Goal: Information Seeking & Learning: Learn about a topic

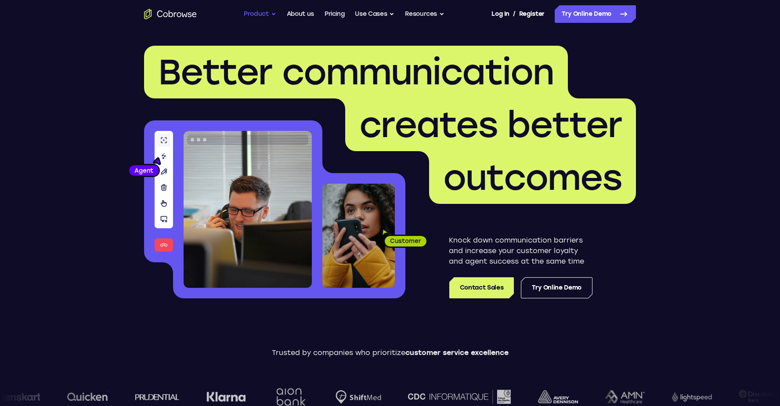
click at [252, 14] on button "Product" at bounding box center [260, 14] width 32 height 18
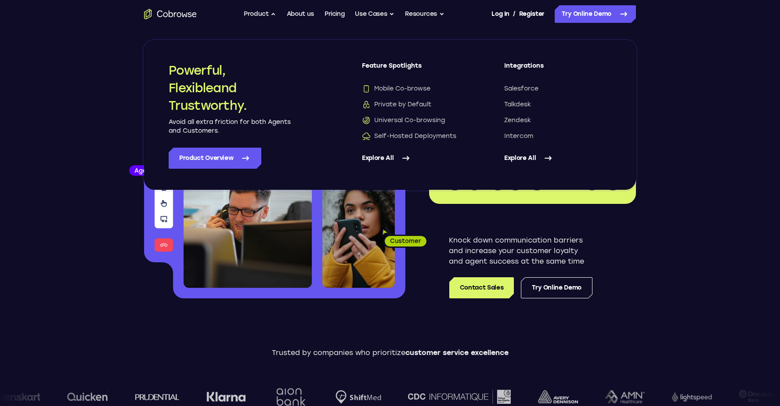
click at [379, 157] on link "Explore All" at bounding box center [415, 158] width 107 height 21
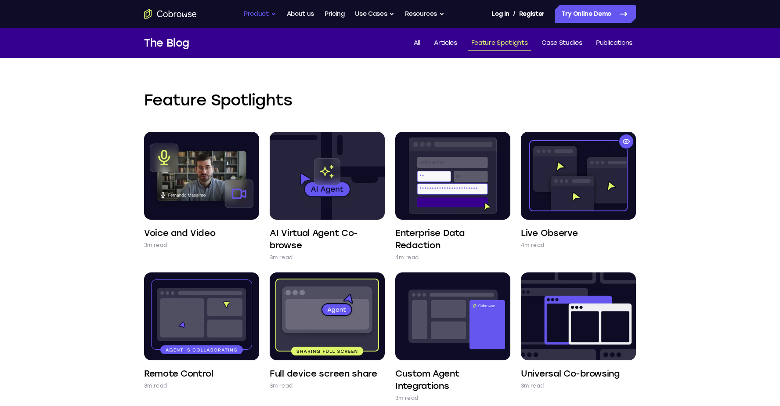
click at [272, 14] on button "Product" at bounding box center [260, 14] width 32 height 18
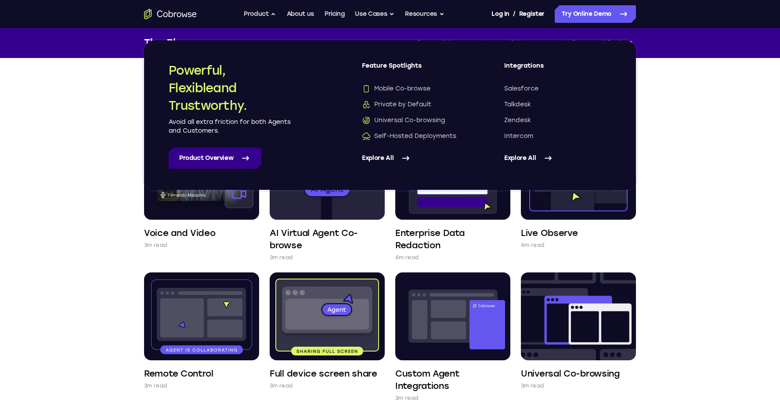
click at [240, 156] on link "Product Overview" at bounding box center [215, 158] width 93 height 21
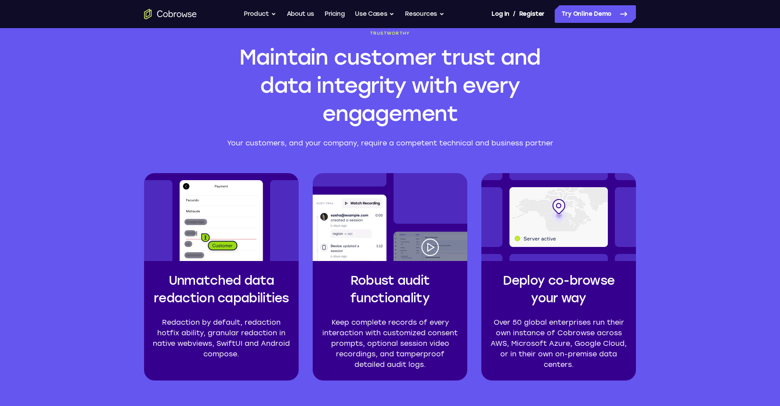
scroll to position [1982, 0]
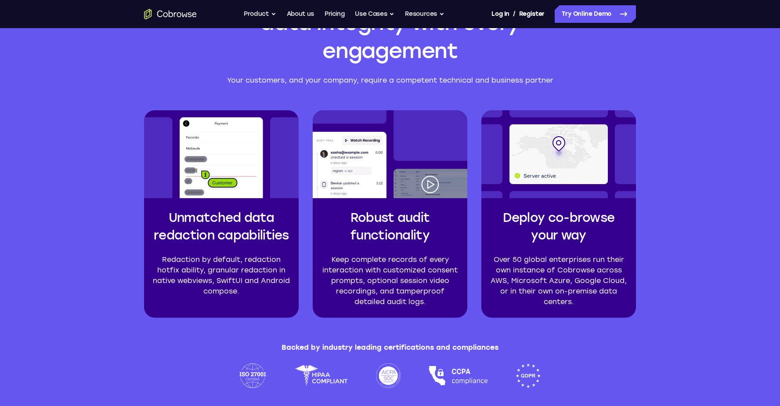
click at [321, 81] on p "Your customers, and your company, require a competent technical and business pa…" at bounding box center [389, 80] width 337 height 11
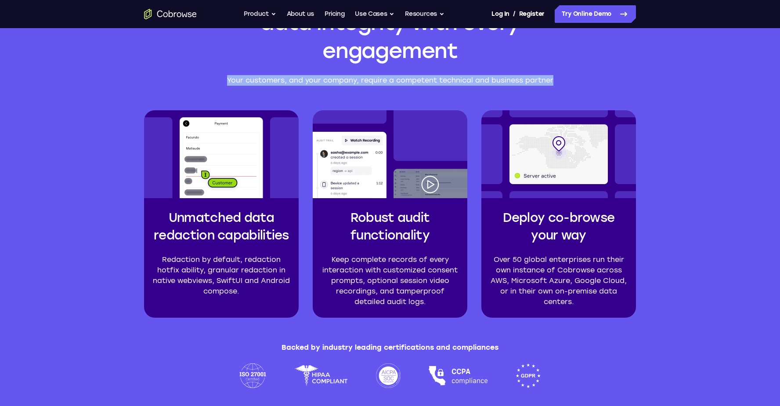
click at [321, 81] on p "Your customers, and your company, require a competent technical and business pa…" at bounding box center [389, 80] width 337 height 11
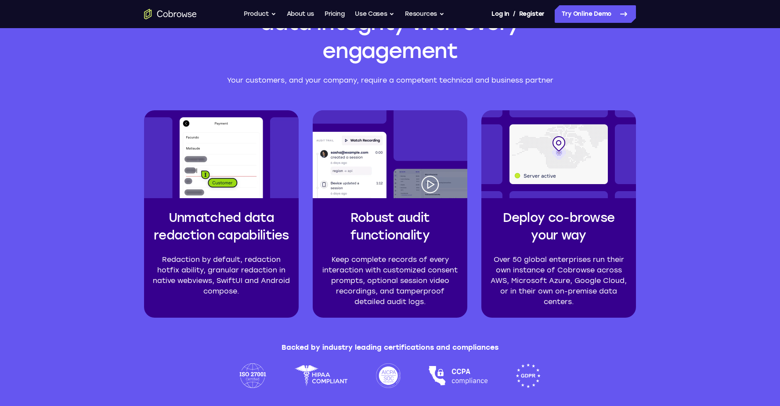
click at [458, 79] on p "Your customers, and your company, require a competent technical and business pa…" at bounding box center [389, 80] width 337 height 11
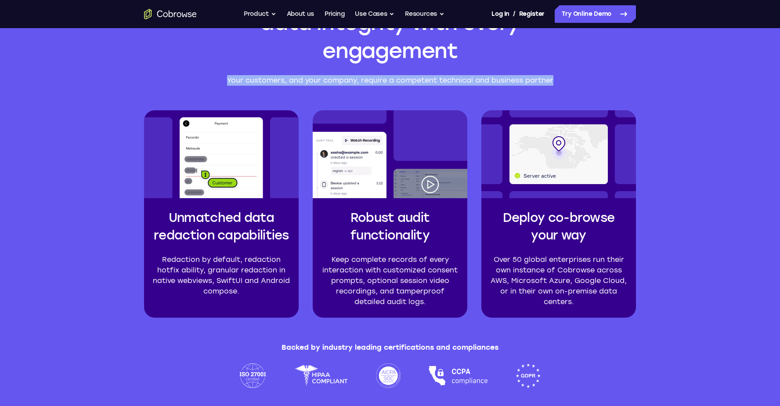
click at [458, 79] on p "Your customers, and your company, require a competent technical and business pa…" at bounding box center [389, 80] width 337 height 11
click at [457, 82] on p "Your customers, and your company, require a competent technical and business pa…" at bounding box center [389, 80] width 337 height 11
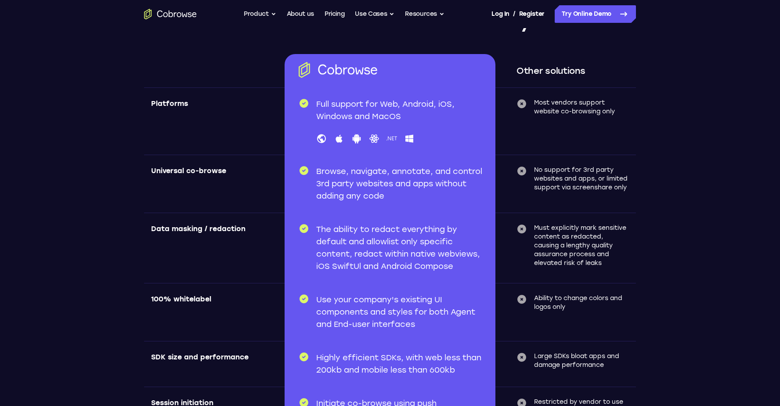
scroll to position [2528, 0]
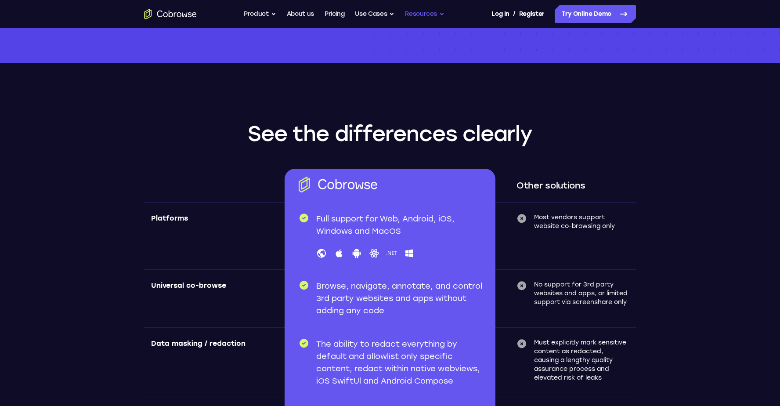
click at [438, 11] on button "Resources" at bounding box center [425, 14] width 40 height 18
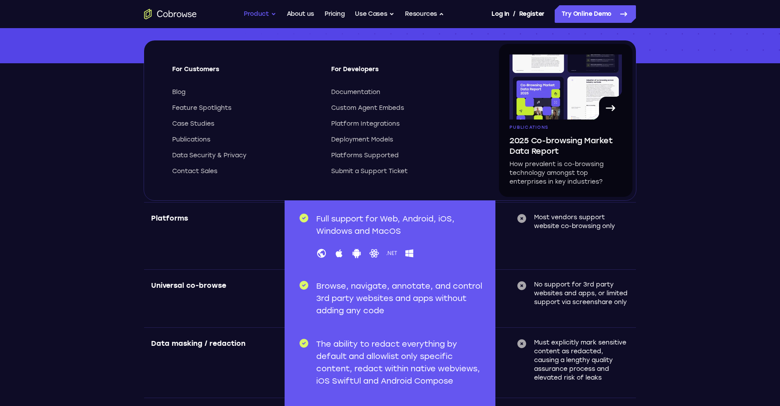
click at [258, 14] on button "Product" at bounding box center [260, 14] width 32 height 18
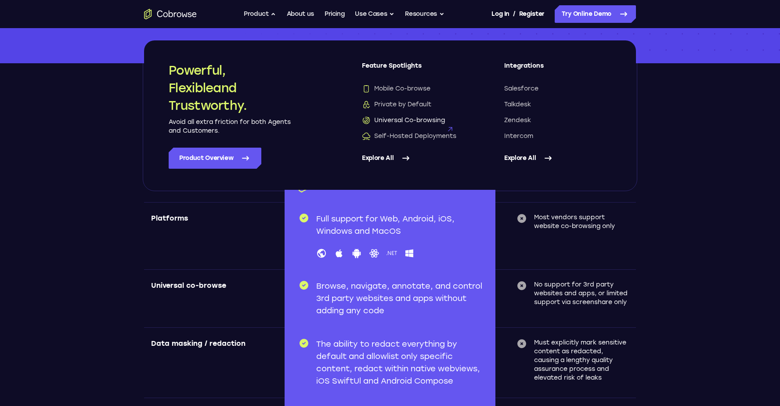
click at [405, 121] on span "Universal Co-browsing" at bounding box center [403, 120] width 83 height 9
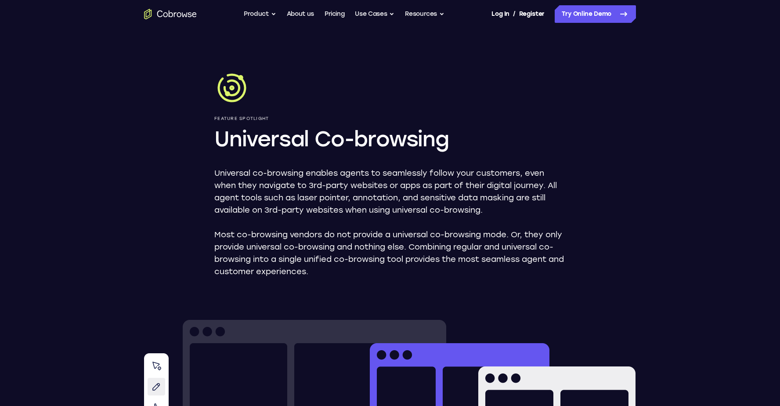
scroll to position [83, 0]
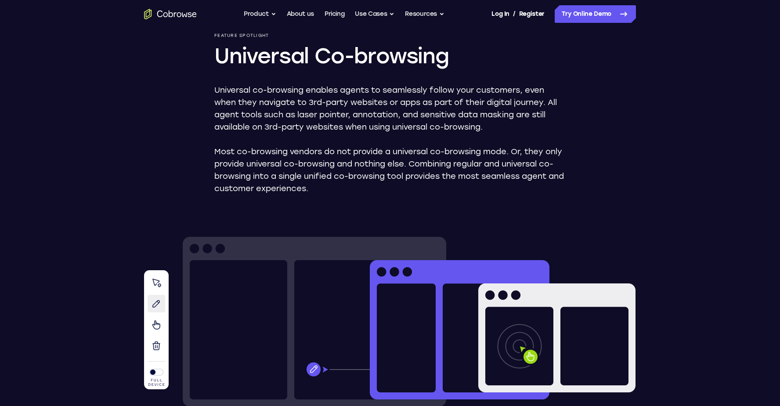
click at [355, 104] on p "Universal co-browsing enables agents to seamlessly follow your customers, even …" at bounding box center [389, 108] width 351 height 49
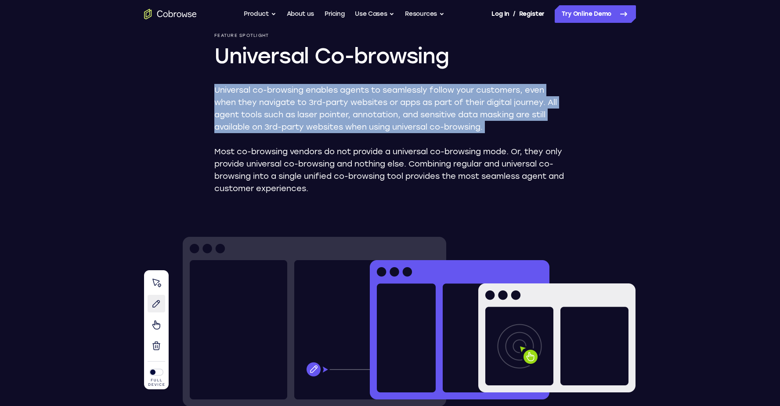
click at [355, 104] on p "Universal co-browsing enables agents to seamlessly follow your customers, even …" at bounding box center [389, 108] width 351 height 49
click at [386, 100] on p "Universal co-browsing enables agents to seamlessly follow your customers, even …" at bounding box center [389, 108] width 351 height 49
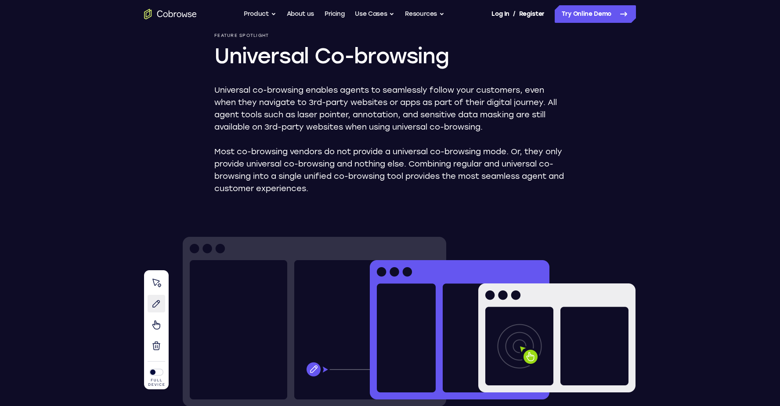
click at [311, 115] on p "Universal co-browsing enables agents to seamlessly follow your customers, even …" at bounding box center [389, 108] width 351 height 49
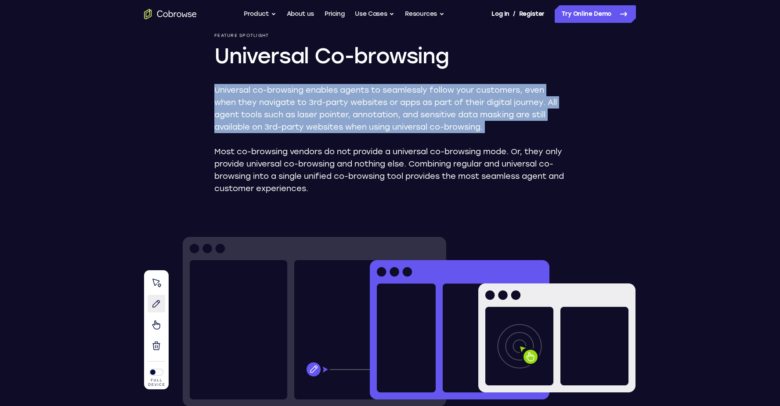
click at [311, 115] on p "Universal co-browsing enables agents to seamlessly follow your customers, even …" at bounding box center [389, 108] width 351 height 49
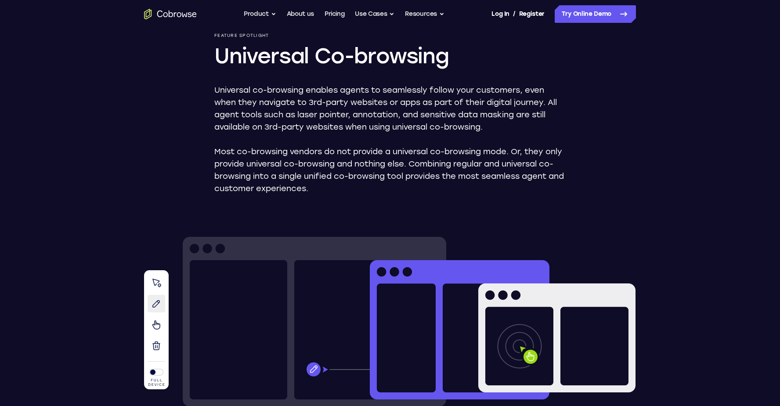
click at [257, 126] on p "Universal co-browsing enables agents to seamlessly follow your customers, even …" at bounding box center [389, 108] width 351 height 49
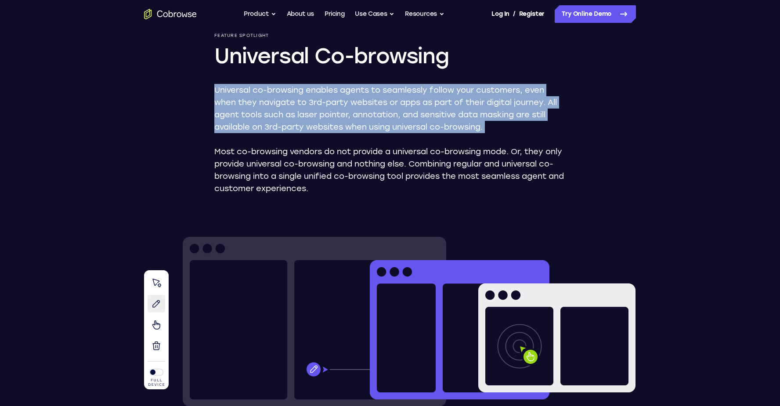
click at [257, 126] on p "Universal co-browsing enables agents to seamlessly follow your customers, even …" at bounding box center [389, 108] width 351 height 49
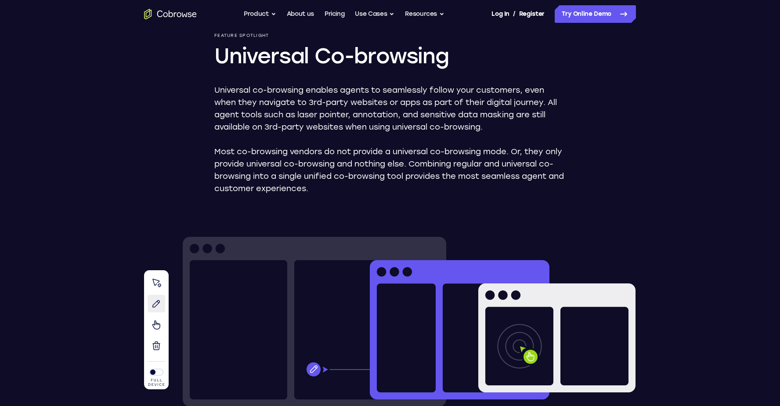
click at [250, 181] on p "Most co-browsing vendors do not provide a universal co-browsing mode. Or, they …" at bounding box center [389, 169] width 351 height 49
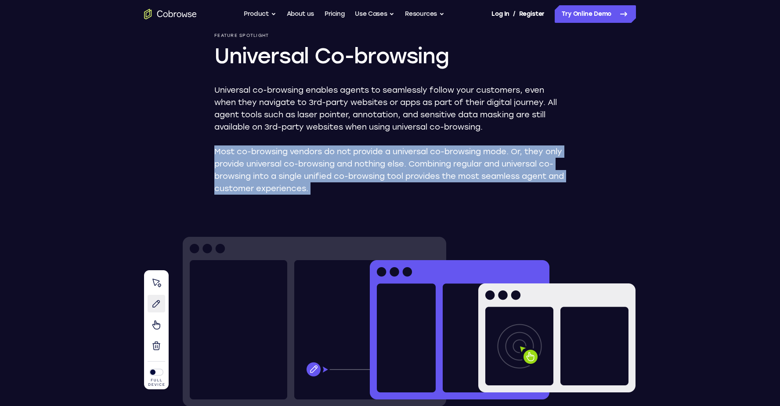
click at [250, 181] on p "Most co-browsing vendors do not provide a universal co-browsing mode. Or, they …" at bounding box center [389, 169] width 351 height 49
click at [252, 176] on p "Most co-browsing vendors do not provide a universal co-browsing mode. Or, they …" at bounding box center [389, 169] width 351 height 49
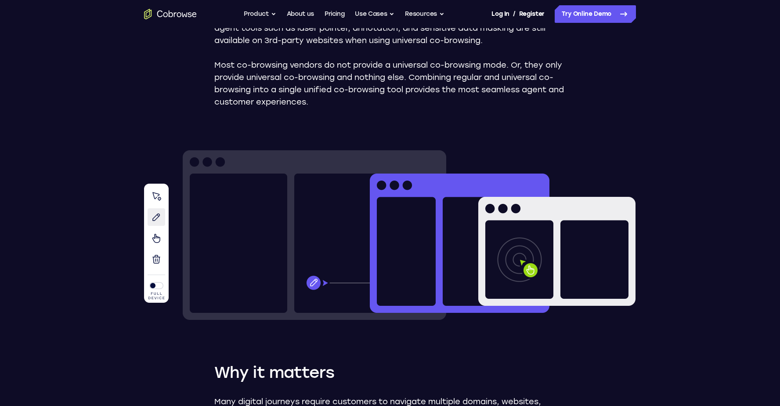
scroll to position [169, 0]
